Goal: Information Seeking & Learning: Learn about a topic

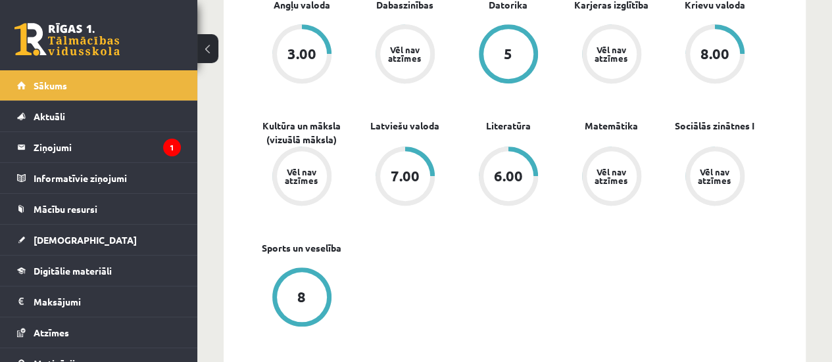
scroll to position [457, 0]
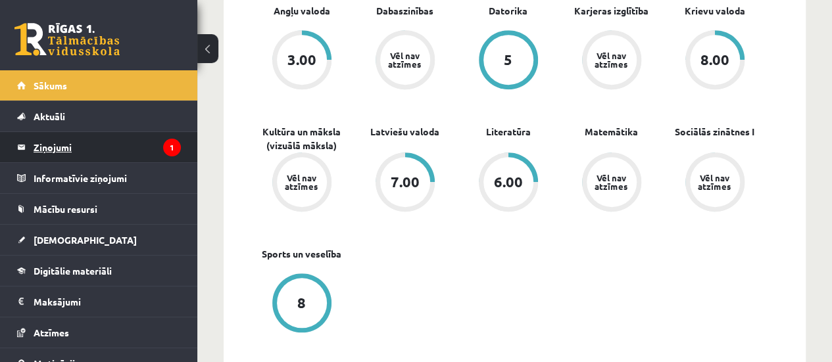
click at [134, 139] on legend "Ziņojumi 1" at bounding box center [107, 147] width 147 height 30
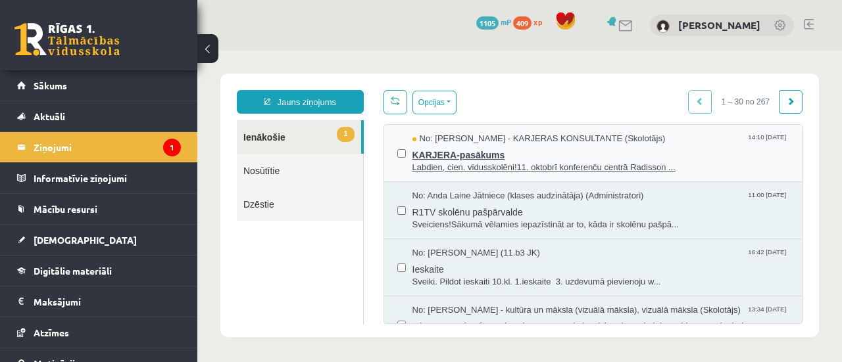
click at [509, 162] on span "Labdien, cien. vidusskolēni!11. oktobrī konferenču centrā Radisson ..." at bounding box center [600, 168] width 377 height 12
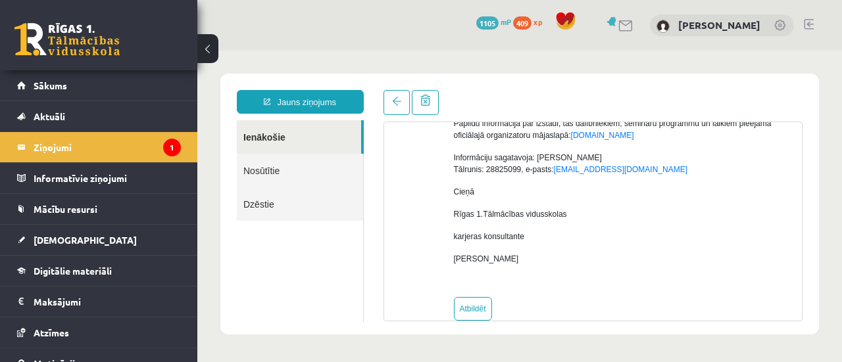
scroll to position [327, 0]
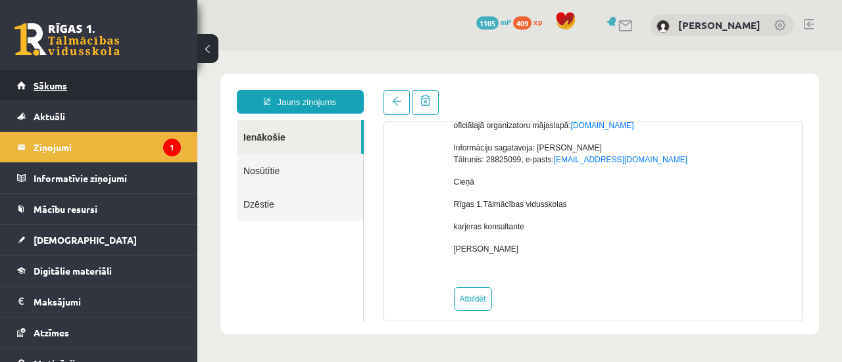
click at [80, 95] on link "Sākums" at bounding box center [99, 85] width 164 height 30
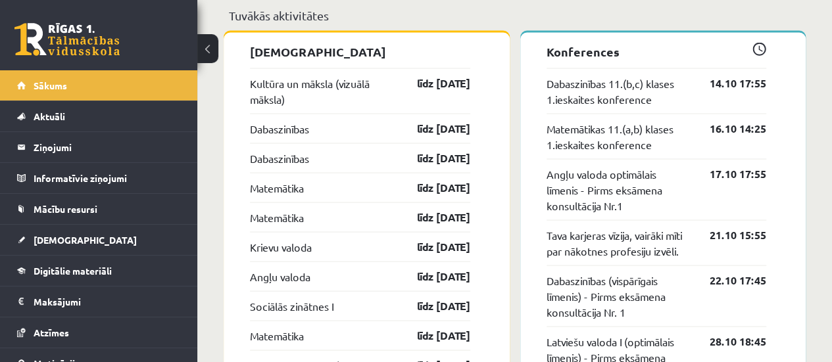
scroll to position [1227, 0]
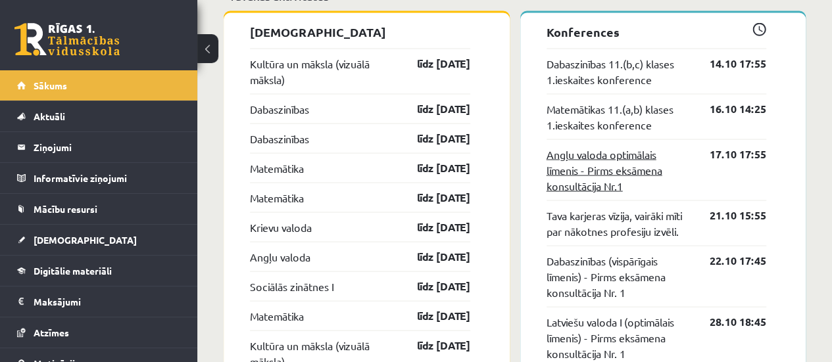
click at [614, 150] on link "Angļu valoda optimālais līmenis - Pirms eksāmena konsultācija Nr.1" at bounding box center [618, 169] width 144 height 47
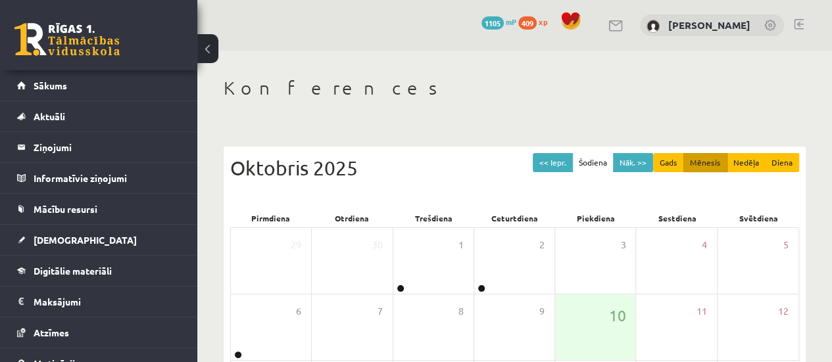
scroll to position [50, 0]
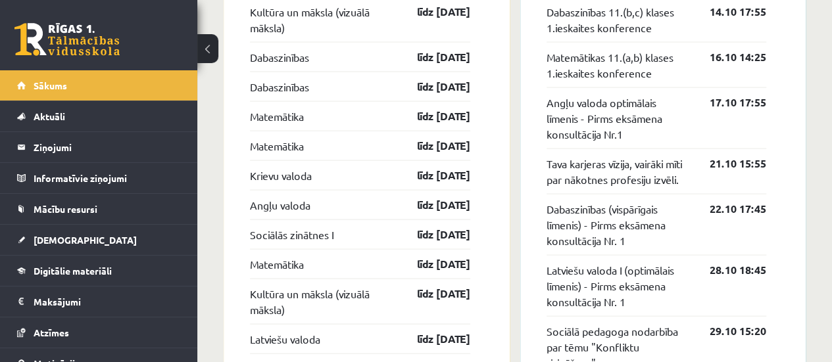
scroll to position [1273, 0]
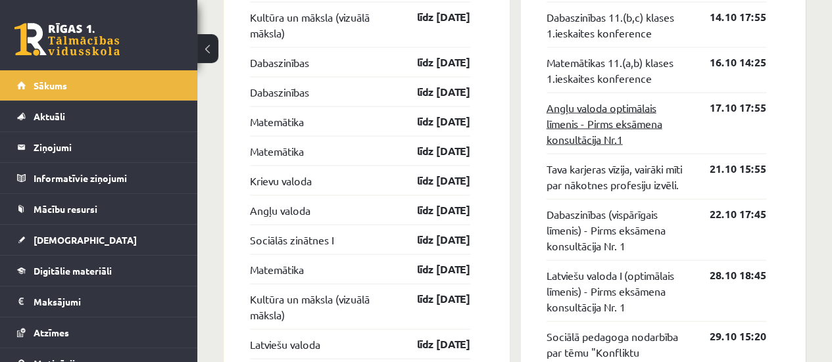
click at [619, 118] on link "Angļu valoda optimālais līmenis - Pirms eksāmena konsultācija Nr.1" at bounding box center [618, 123] width 144 height 47
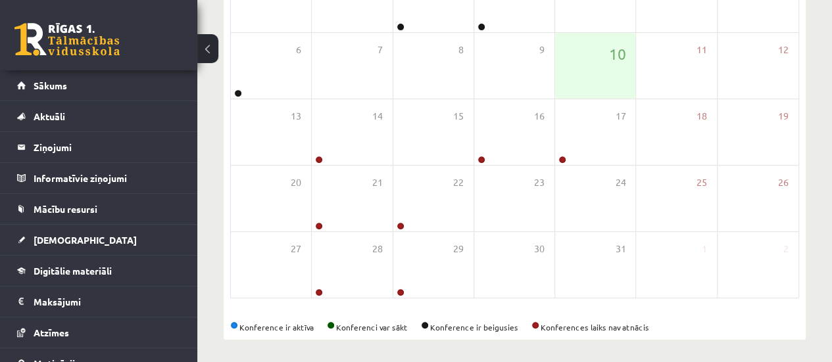
scroll to position [264, 0]
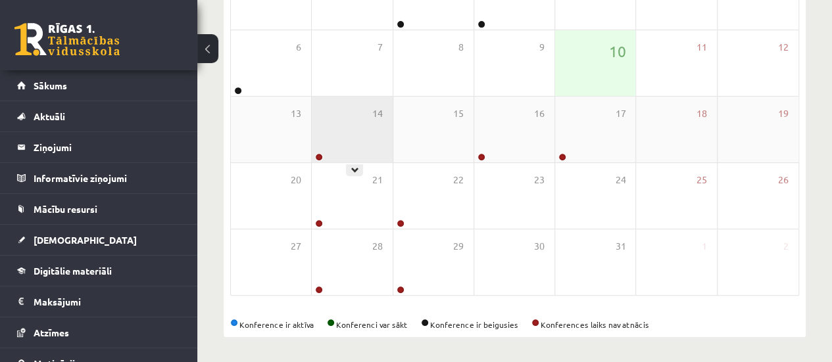
click at [334, 139] on div "14" at bounding box center [352, 130] width 80 height 66
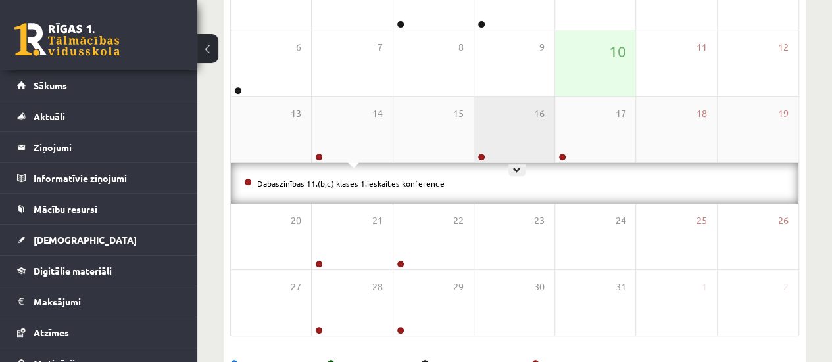
click at [502, 137] on div "16" at bounding box center [514, 130] width 80 height 66
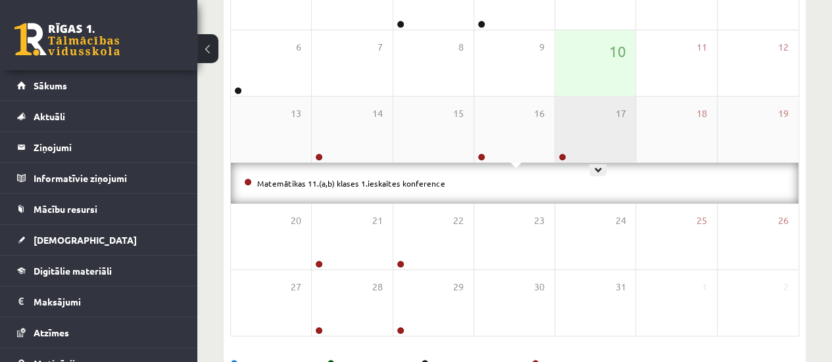
click at [582, 139] on div "17" at bounding box center [595, 130] width 80 height 66
